Goal: Information Seeking & Learning: Find specific fact

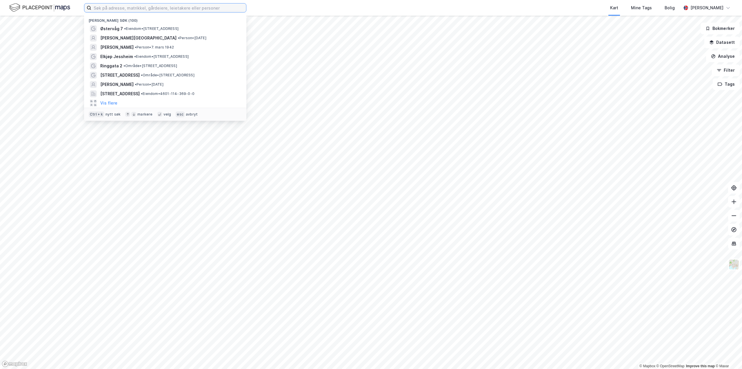
click at [111, 4] on input at bounding box center [168, 7] width 155 height 9
paste input "[PERSON_NAME]"
type input "[PERSON_NAME]"
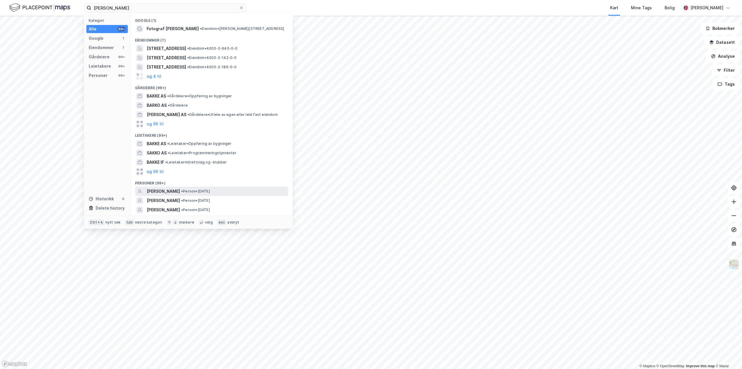
click at [158, 192] on span "[PERSON_NAME]" at bounding box center [163, 191] width 33 height 7
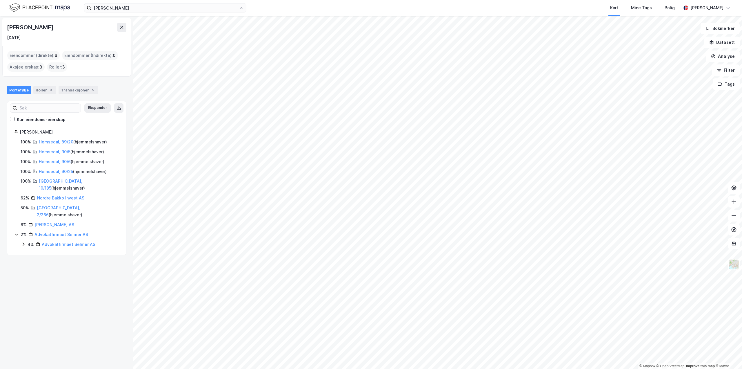
click at [0, 265] on html "[PERSON_NAME] Kart Mine Tags Bolig [PERSON_NAME] © Mapbox © OpenStreetMap Impro…" at bounding box center [371, 184] width 742 height 369
click at [46, 172] on link "Hemsedal, 90/25" at bounding box center [56, 171] width 34 height 5
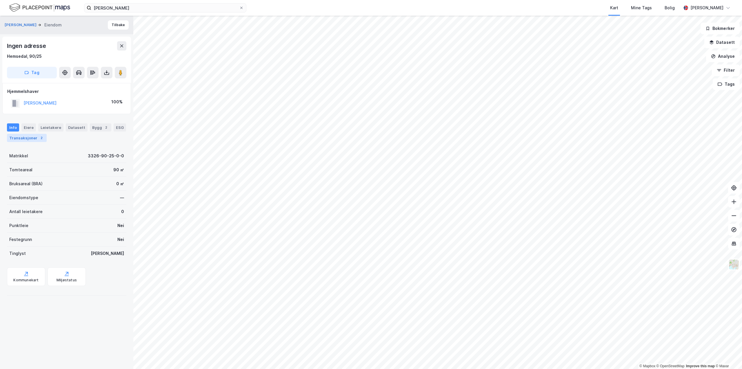
click at [21, 139] on div "Transaksjoner 2" at bounding box center [27, 138] width 40 height 8
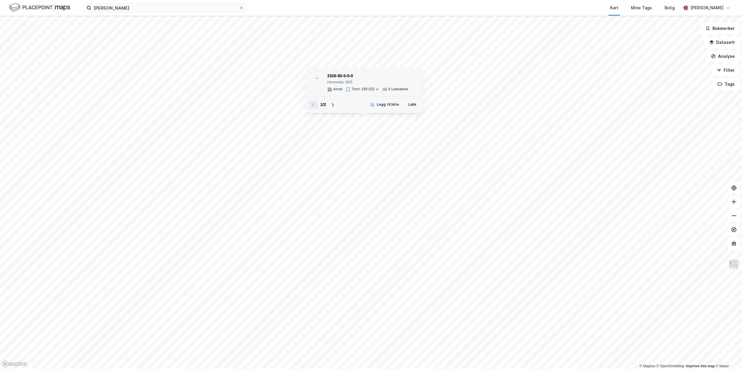
click at [362, 86] on div "3326-90-5-0-0 Hemsedal, 90/5 Annet Tomt: 169 022 ㎡ 0 Leietakere" at bounding box center [367, 81] width 81 height 19
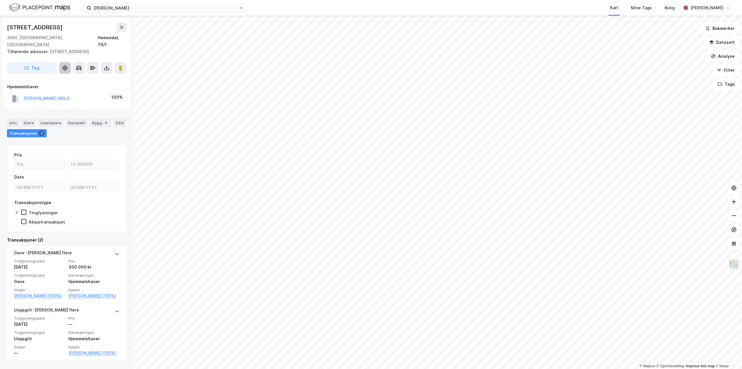
click at [59, 61] on div "© Mapbox © OpenStreetMap Improve this map © Maxar [STREET_ADDRESS], [STREET_ADD…" at bounding box center [371, 192] width 742 height 353
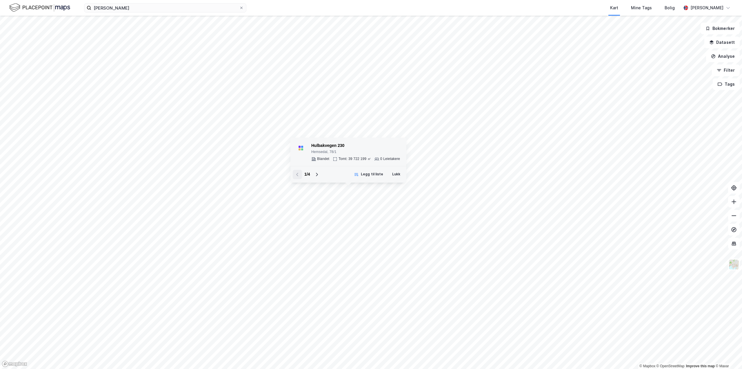
click at [342, 143] on div "Hulbakvegen 230" at bounding box center [355, 145] width 89 height 7
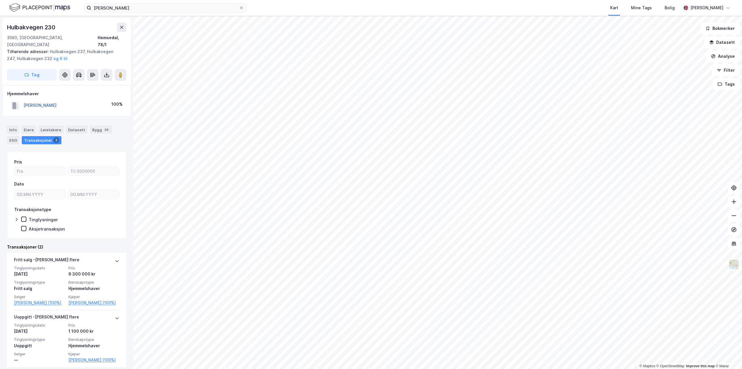
click at [0, 0] on button "[PERSON_NAME]" at bounding box center [0, 0] width 0 height 0
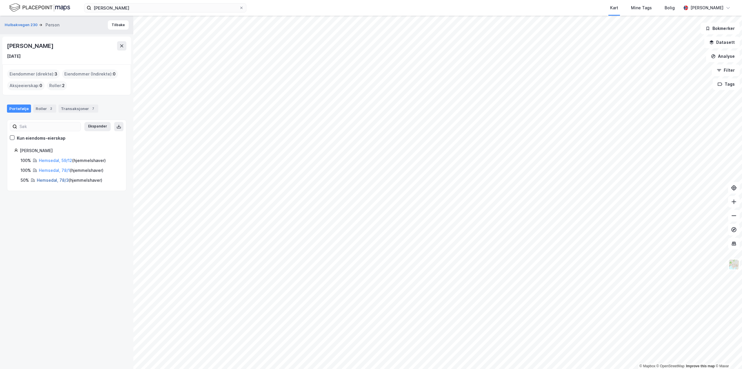
click at [48, 178] on link "Hemsedal, 78/3" at bounding box center [53, 179] width 32 height 5
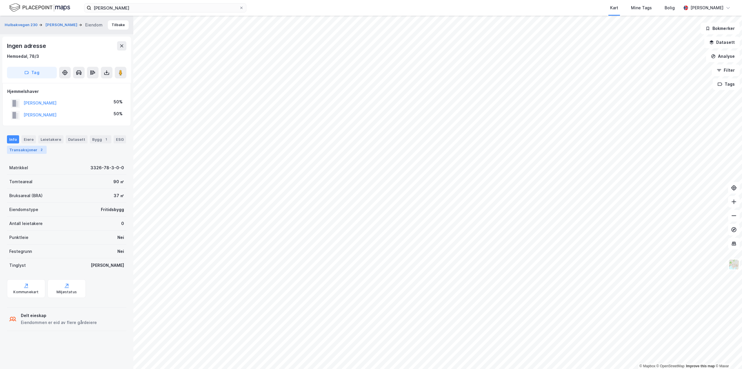
click at [31, 146] on div "Transaksjoner 2" at bounding box center [27, 150] width 40 height 8
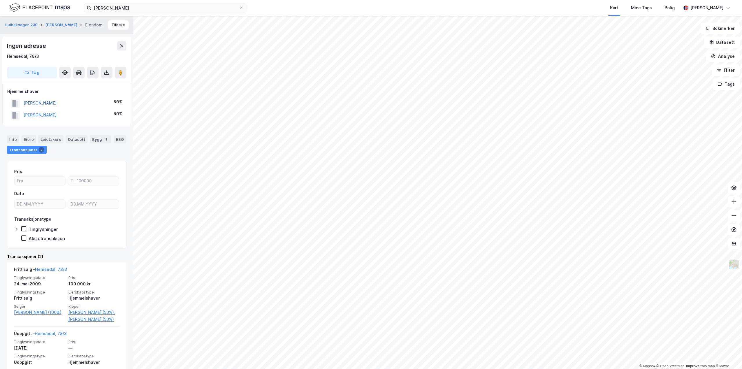
click at [0, 0] on button "[PERSON_NAME]" at bounding box center [0, 0] width 0 height 0
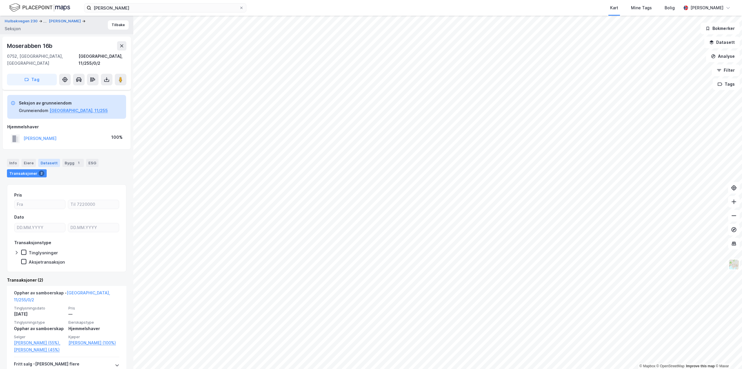
scroll to position [59, 0]
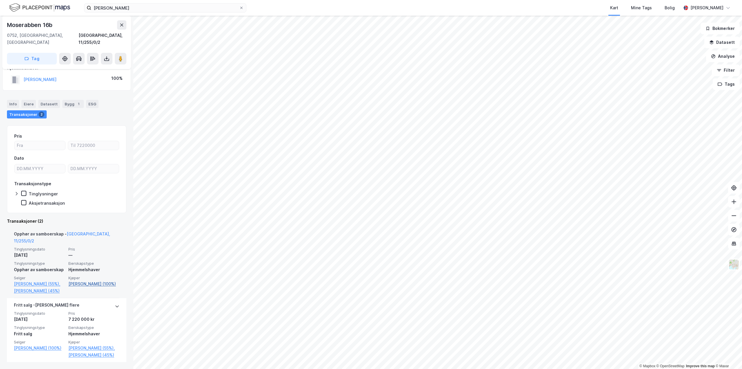
click at [90, 280] on link "[PERSON_NAME] (100%)" at bounding box center [93, 283] width 51 height 7
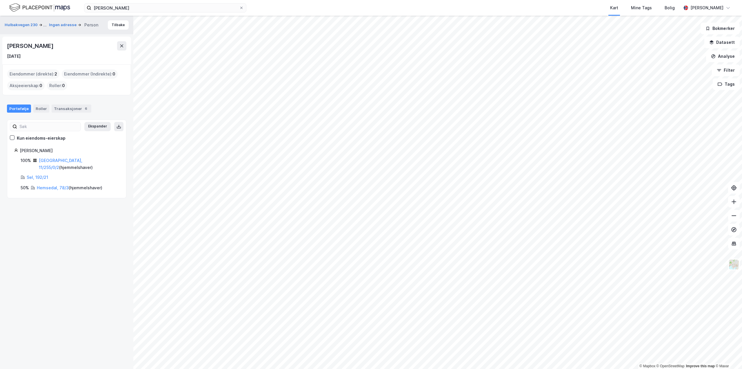
drag, startPoint x: 6, startPoint y: 46, endPoint x: 70, endPoint y: 46, distance: 64.1
click at [70, 46] on div "[PERSON_NAME] [DATE]" at bounding box center [66, 51] width 129 height 28
